Goal: Navigation & Orientation: Understand site structure

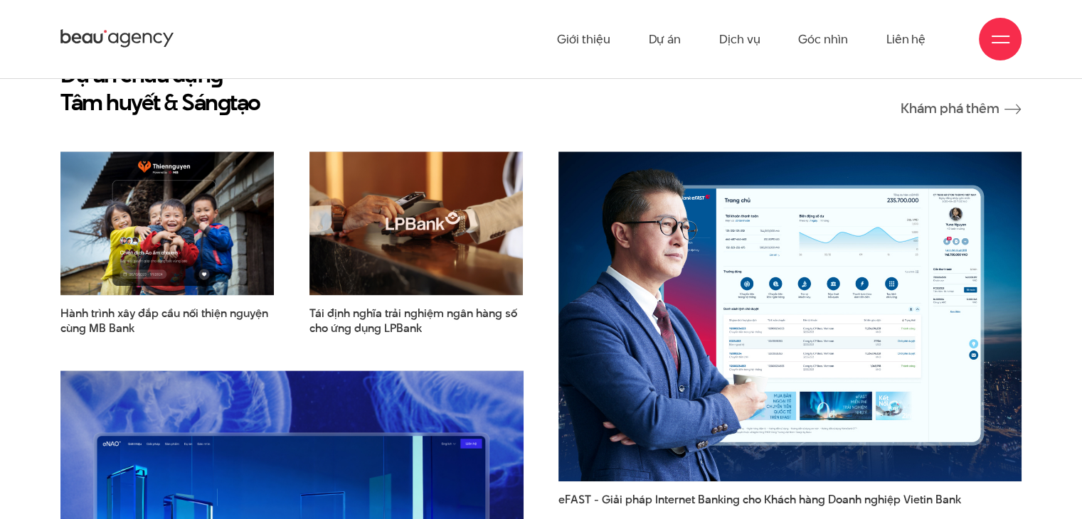
scroll to position [1660, 0]
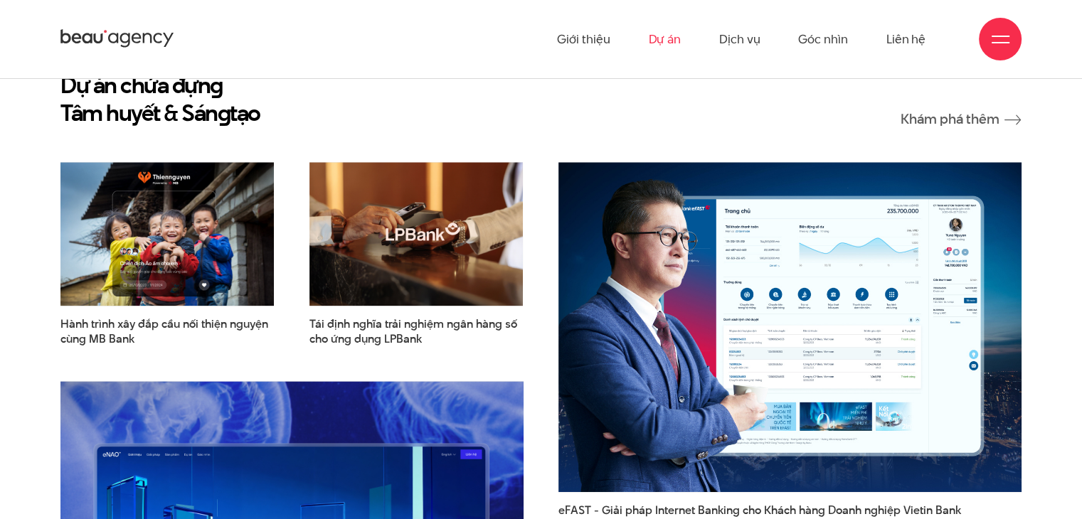
click at [673, 38] on link "Dự án" at bounding box center [664, 39] width 33 height 78
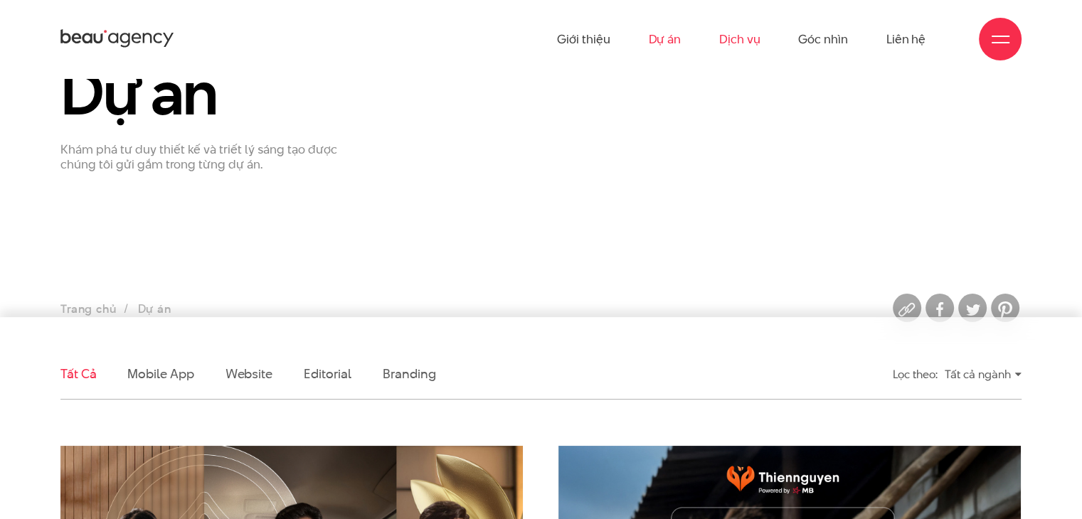
scroll to position [71, 0]
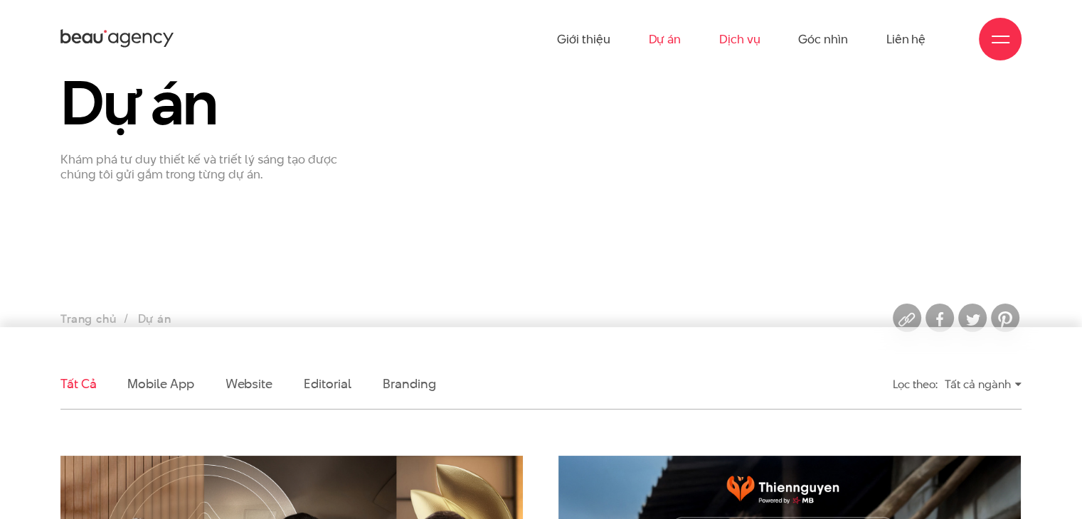
click at [747, 28] on link "Dịch vụ" at bounding box center [739, 39] width 41 height 78
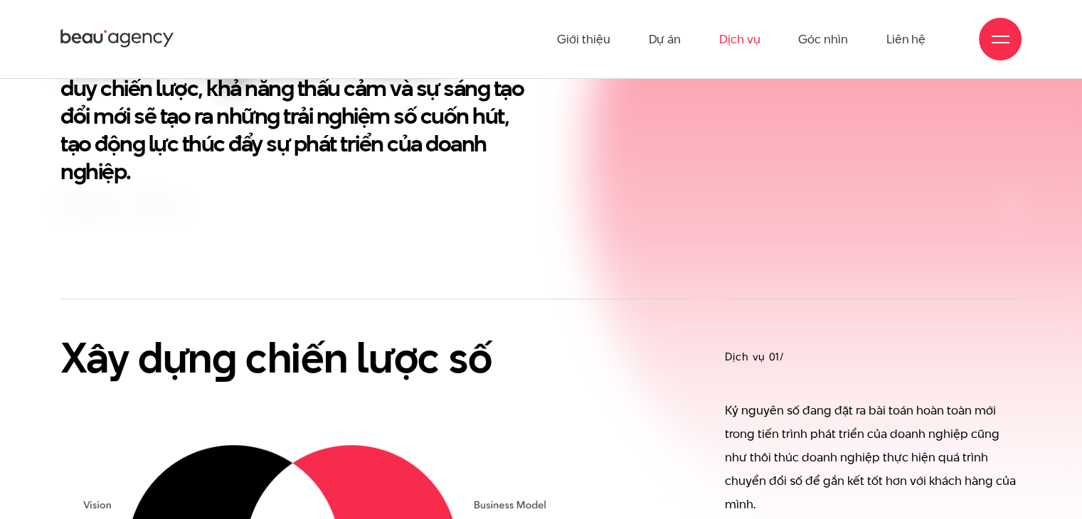
scroll to position [569, 0]
